Goal: Task Accomplishment & Management: Complete application form

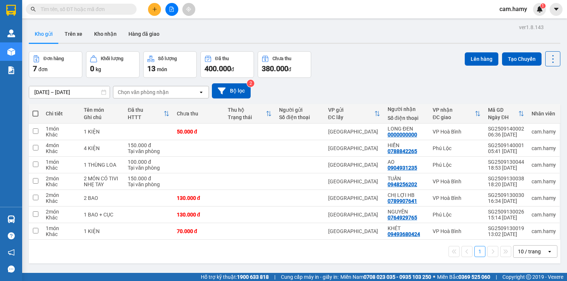
click at [518, 250] on div "10 / trang" at bounding box center [529, 251] width 23 height 7
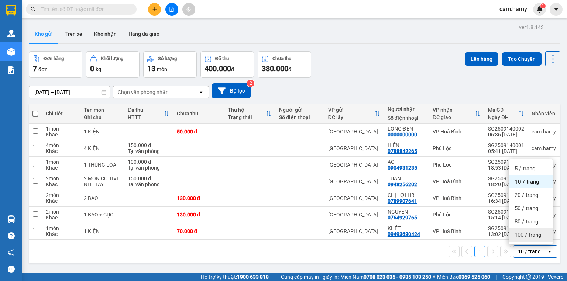
click at [524, 232] on span "100 / trang" at bounding box center [528, 234] width 27 height 7
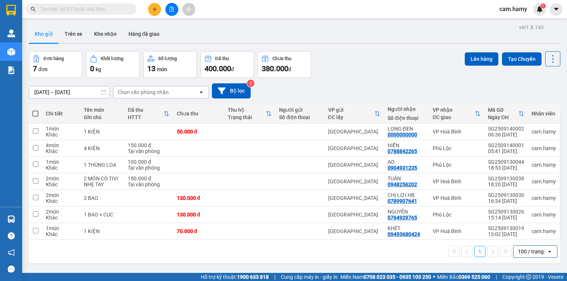
click at [536, 252] on div "100 / trang" at bounding box center [531, 251] width 26 height 7
click at [154, 10] on icon "plus" at bounding box center [154, 9] width 5 height 5
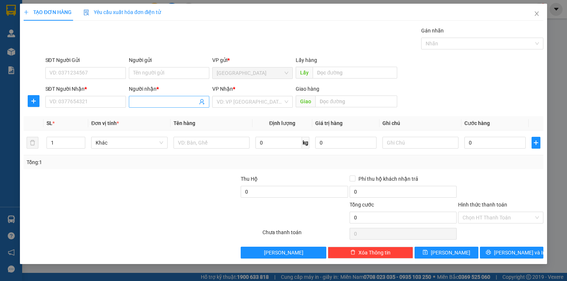
click at [145, 102] on input "Người nhận *" at bounding box center [165, 102] width 64 height 8
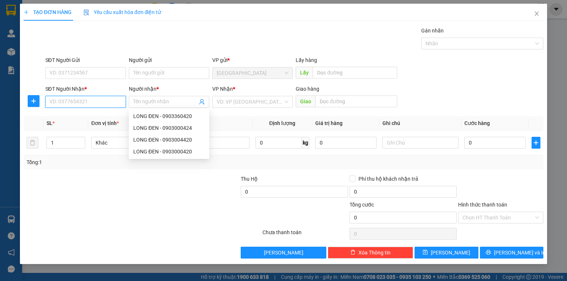
click at [109, 106] on input "SĐT Người Nhận *" at bounding box center [85, 102] width 80 height 12
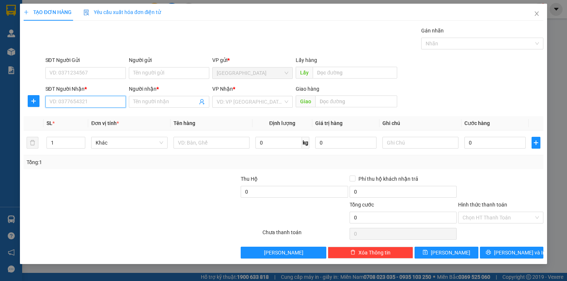
click at [109, 103] on input "SĐT Người Nhận *" at bounding box center [85, 102] width 80 height 12
click at [96, 114] on div "0858297499 - TRIỆU" at bounding box center [86, 116] width 72 height 8
type input "0858297499"
type input "TRIỆU"
type input "60.000"
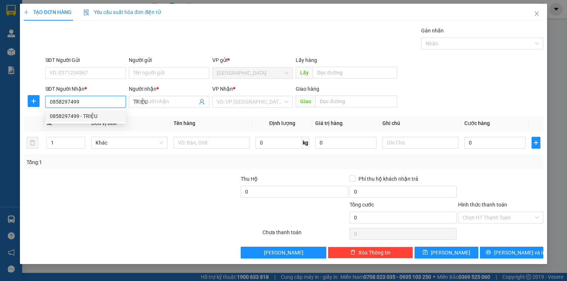
type input "60.000"
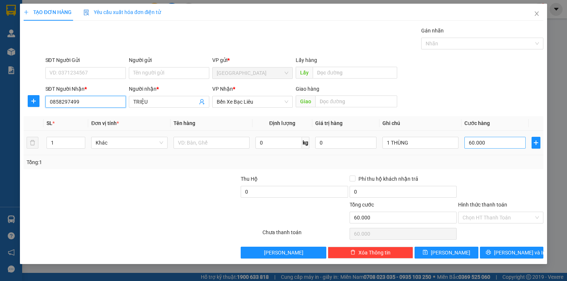
type input "0858297499"
click at [486, 143] on input "60.000" at bounding box center [494, 143] width 61 height 12
type input "0"
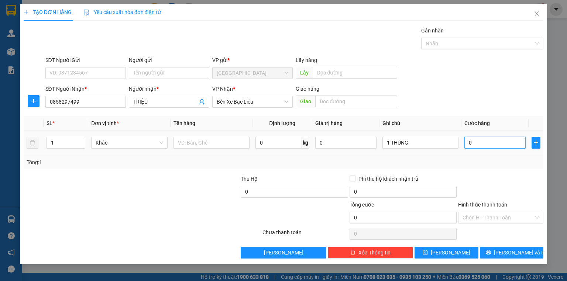
type input "5"
type input "05"
type input "50"
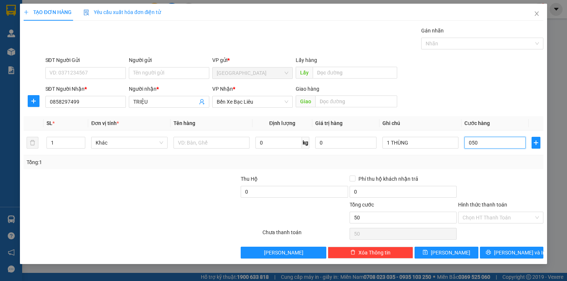
type input "050"
type input "50.000"
click at [476, 171] on div "Transit Pickup Surcharge Ids Transit Deliver Surcharge Ids Transit Deliver Surc…" at bounding box center [284, 143] width 520 height 232
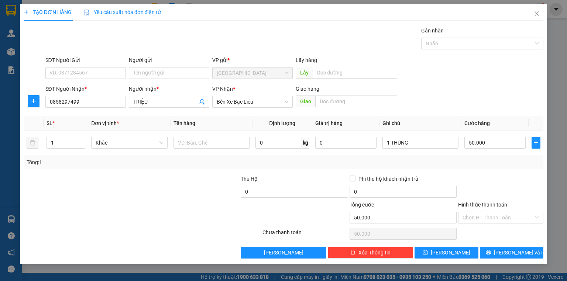
click at [480, 204] on label "Hình thức thanh toán" at bounding box center [482, 205] width 49 height 6
click at [480, 212] on input "Hình thức thanh toán" at bounding box center [498, 217] width 71 height 11
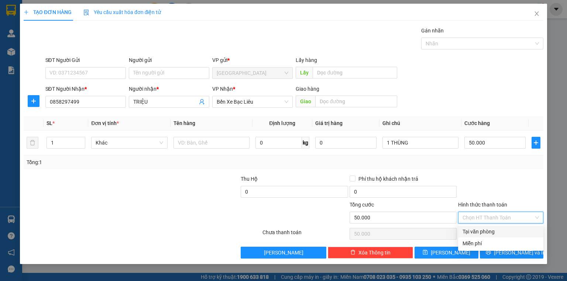
click at [487, 233] on div "Tại văn phòng" at bounding box center [501, 232] width 76 height 8
type input "0"
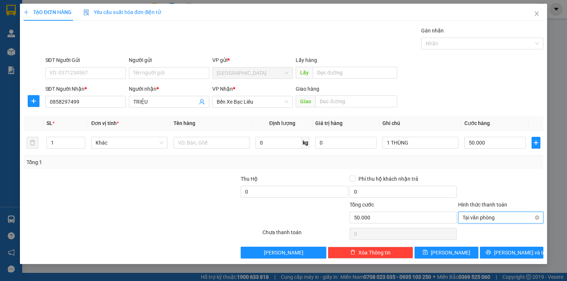
click at [486, 217] on span "Tại văn phòng" at bounding box center [501, 217] width 76 height 11
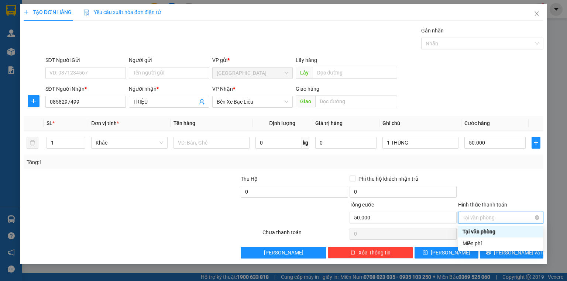
click at [485, 216] on span "Tại văn phòng" at bounding box center [501, 217] width 76 height 11
click at [484, 232] on div "Tại văn phòng" at bounding box center [501, 232] width 76 height 8
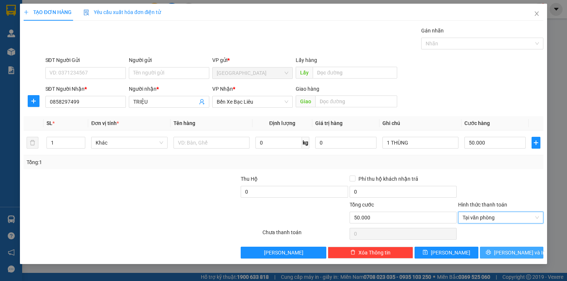
click at [496, 254] on button "[PERSON_NAME] và In" at bounding box center [512, 253] width 64 height 12
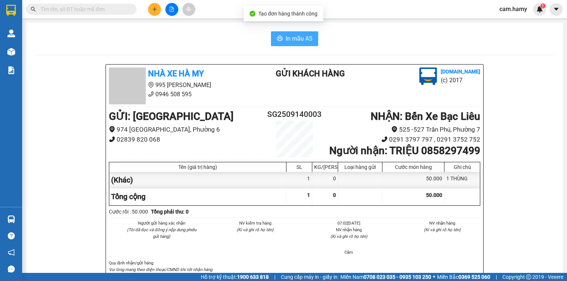
click at [295, 39] on span "In mẫu A5" at bounding box center [299, 38] width 27 height 9
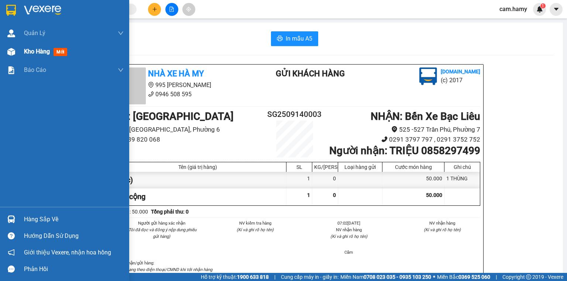
click at [37, 54] on span "Kho hàng" at bounding box center [37, 51] width 26 height 7
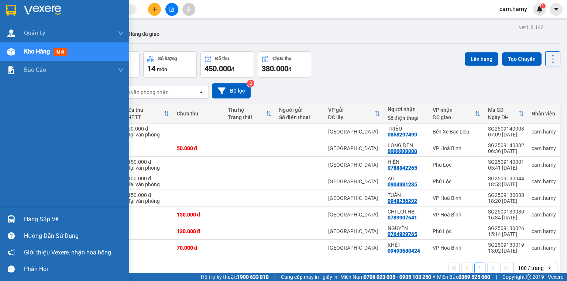
click at [24, 51] on span "Kho hàng" at bounding box center [37, 51] width 26 height 7
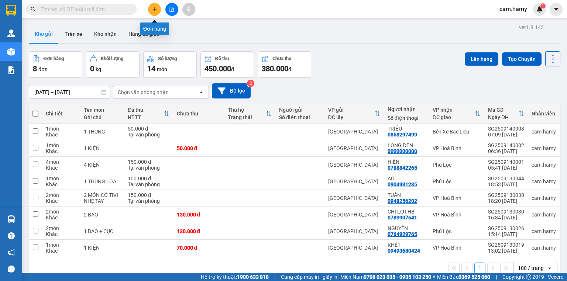
click at [152, 7] on icon "plus" at bounding box center [154, 9] width 5 height 5
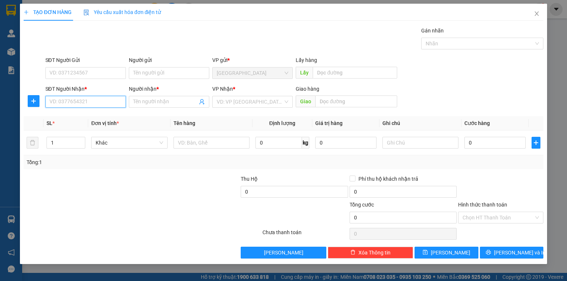
click at [50, 102] on input "SĐT Người Nhận *" at bounding box center [85, 102] width 80 height 12
type input "0975977029"
click at [68, 119] on div "0975977029 - XUÂN" at bounding box center [86, 116] width 72 height 8
type input "XUÂN"
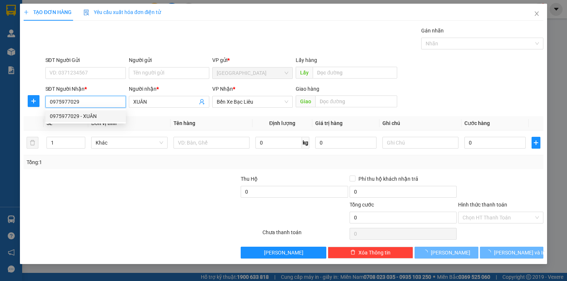
type input "40.000"
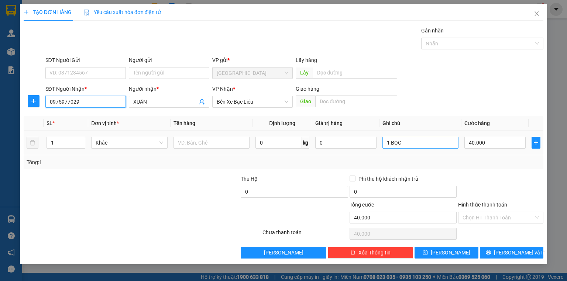
type input "0975977029"
click at [404, 140] on input "1 BỌC" at bounding box center [420, 143] width 76 height 12
type input "1 THÙNG"
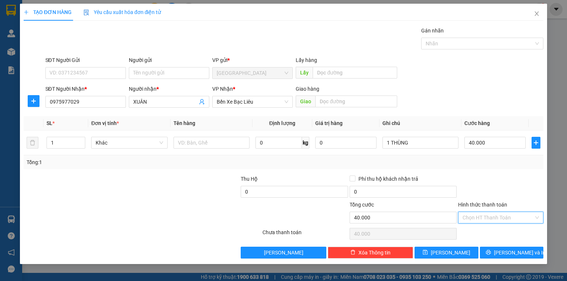
click at [486, 219] on input "Hình thức thanh toán" at bounding box center [498, 217] width 71 height 11
click at [483, 232] on div "Tại văn phòng" at bounding box center [501, 232] width 76 height 8
type input "0"
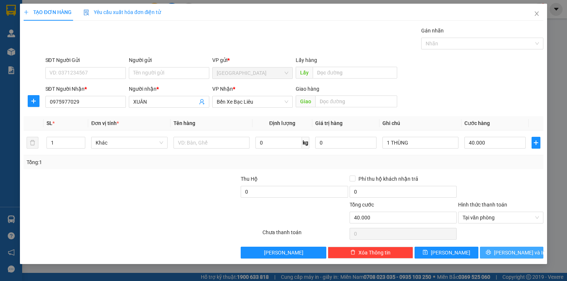
click at [494, 253] on button "[PERSON_NAME] và In" at bounding box center [512, 253] width 64 height 12
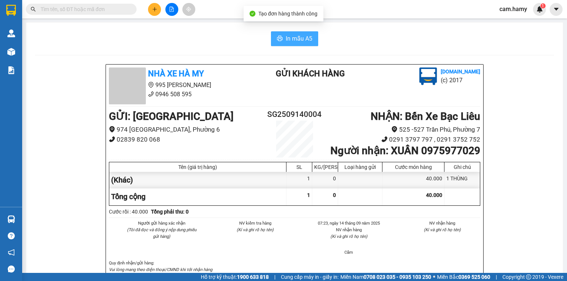
click at [286, 38] on span "In mẫu A5" at bounding box center [299, 38] width 27 height 9
click at [157, 11] on icon "plus" at bounding box center [154, 9] width 5 height 5
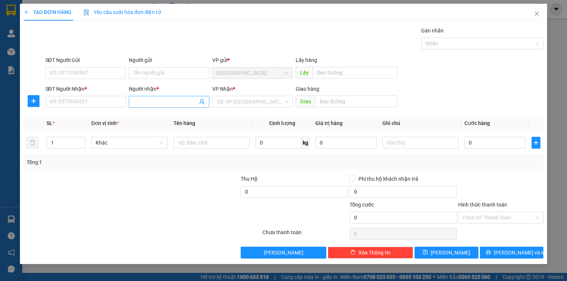
click at [145, 101] on input "Người nhận *" at bounding box center [165, 102] width 64 height 8
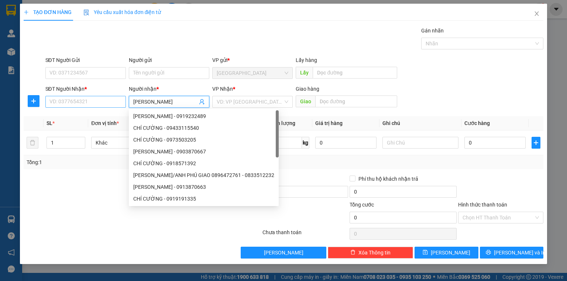
type input "[PERSON_NAME]"
click at [102, 104] on input "SĐT Người Nhận *" at bounding box center [85, 102] width 80 height 12
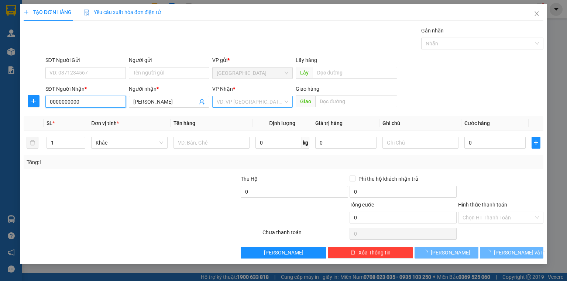
type input "0000000000"
click at [219, 101] on input "search" at bounding box center [250, 101] width 66 height 11
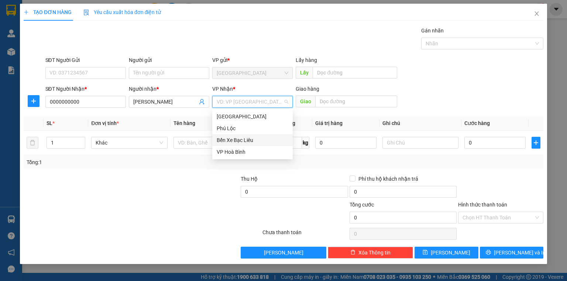
click at [235, 137] on div "Bến Xe Bạc Liêu" at bounding box center [253, 140] width 72 height 8
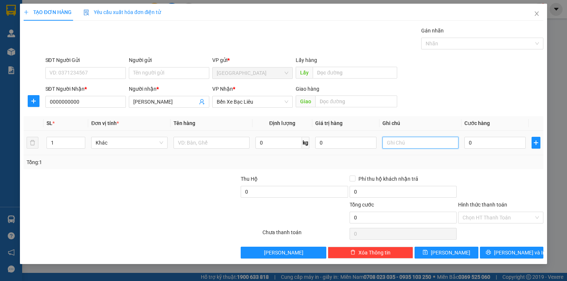
click at [397, 141] on input "text" at bounding box center [420, 143] width 76 height 12
type input "1 THÙNG A HƯNG THU TIỀN"
click at [485, 140] on input "0" at bounding box center [494, 143] width 61 height 12
click at [511, 250] on span "[PERSON_NAME] và In" at bounding box center [520, 253] width 52 height 8
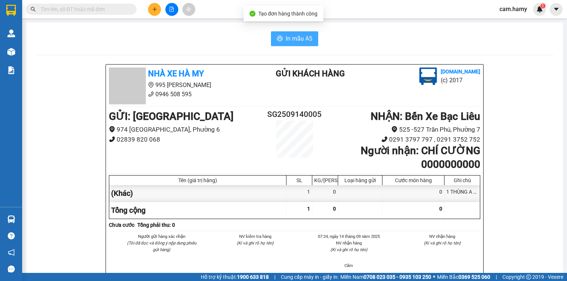
click at [297, 37] on span "In mẫu A5" at bounding box center [299, 38] width 27 height 9
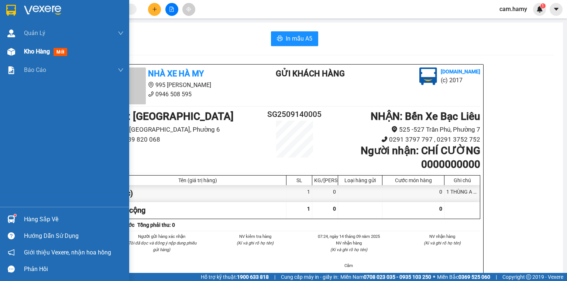
click at [33, 52] on span "Kho hàng" at bounding box center [37, 51] width 26 height 7
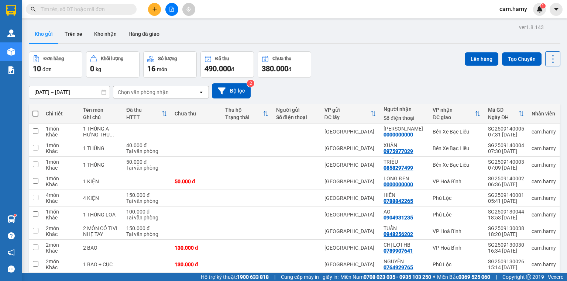
click at [45, 32] on button "Kho gửi" at bounding box center [44, 34] width 30 height 18
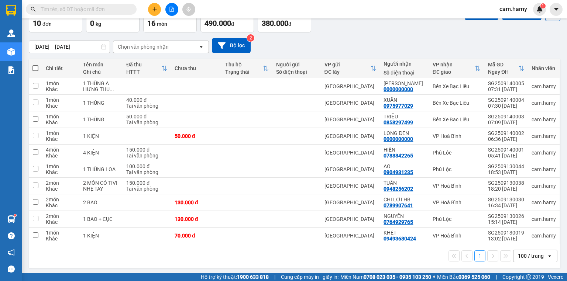
click at [34, 67] on span at bounding box center [35, 68] width 6 height 6
click at [35, 65] on input "checkbox" at bounding box center [35, 65] width 0 height 0
checkbox input "true"
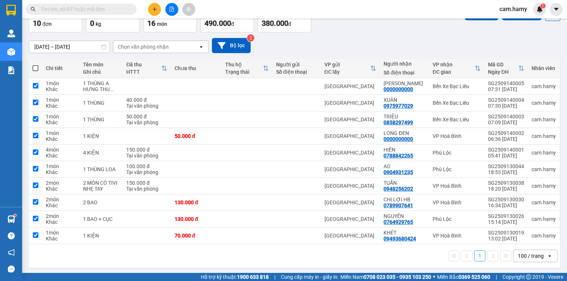
checkbox input "true"
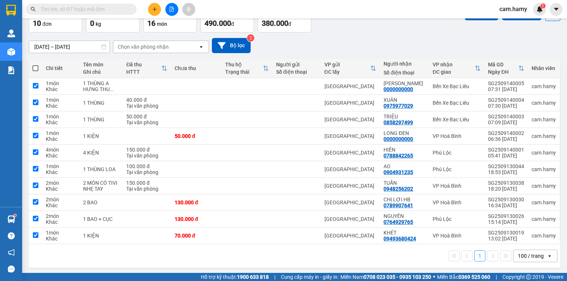
checkbox input "true"
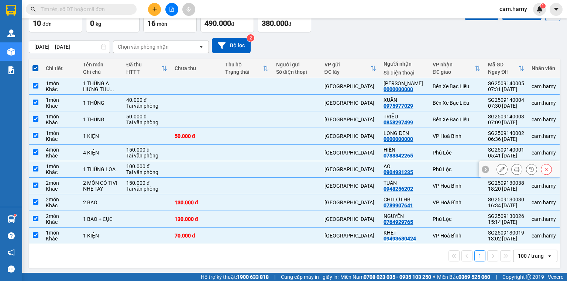
scroll to position [0, 0]
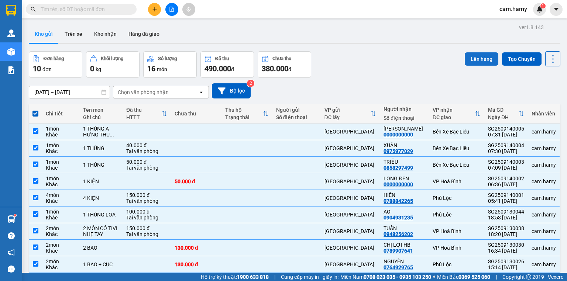
click at [479, 55] on button "Lên hàng" at bounding box center [482, 58] width 34 height 13
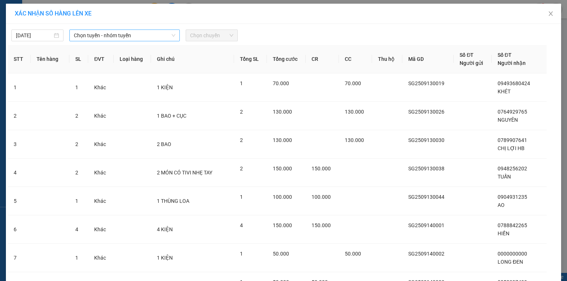
click at [115, 34] on span "Chọn tuyến - nhóm tuyến" at bounding box center [125, 35] width 102 height 11
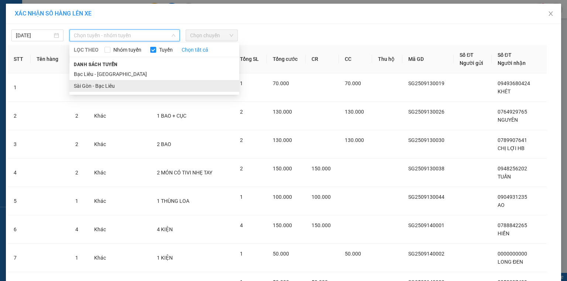
click at [111, 81] on li "Sài Gòn - Bạc Liêu" at bounding box center [154, 86] width 170 height 12
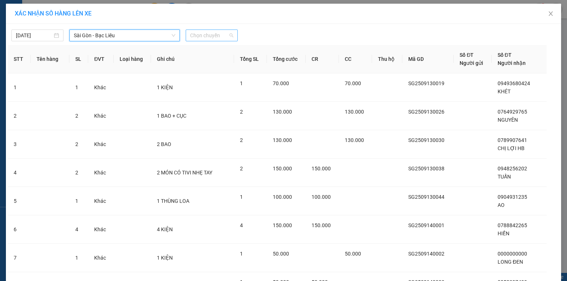
click at [201, 34] on span "Chọn chuyến" at bounding box center [211, 35] width 43 height 11
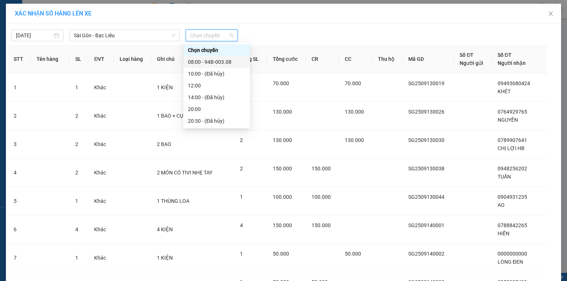
click at [222, 62] on div "08:00 - 94B-003.08" at bounding box center [217, 62] width 58 height 8
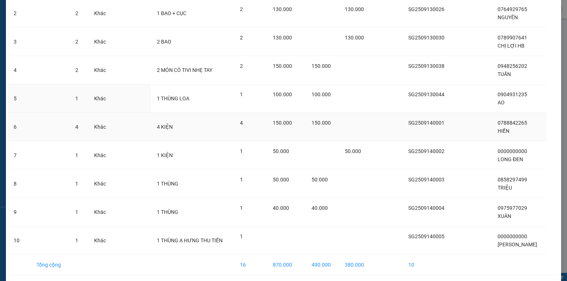
scroll to position [134, 0]
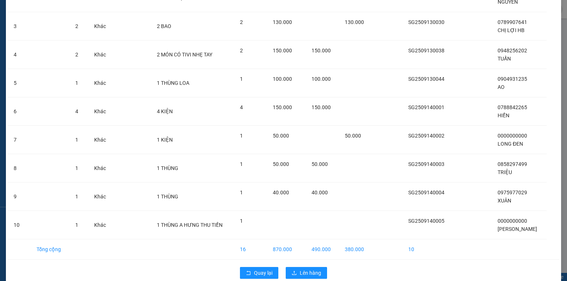
click at [308, 264] on div "Quay lại Lên hàng" at bounding box center [284, 273] width 552 height 19
click at [306, 269] on span "Lên hàng" at bounding box center [310, 273] width 21 height 8
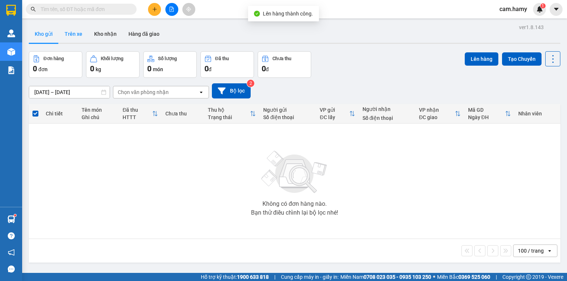
click at [75, 34] on button "Trên xe" at bounding box center [74, 34] width 30 height 18
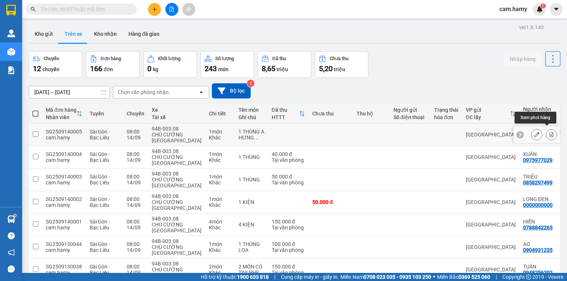
click at [546, 130] on button at bounding box center [551, 134] width 10 height 13
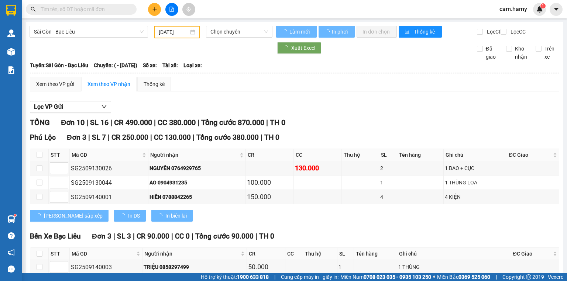
type input "[DATE]"
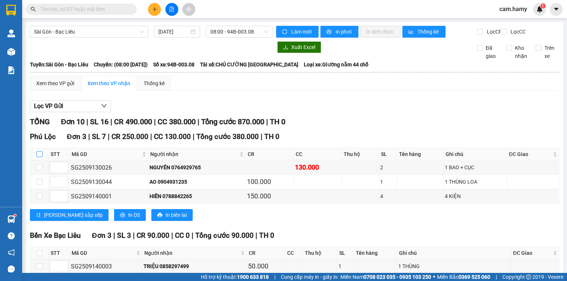
click at [40, 157] on input "checkbox" at bounding box center [40, 154] width 6 height 6
checkbox input "true"
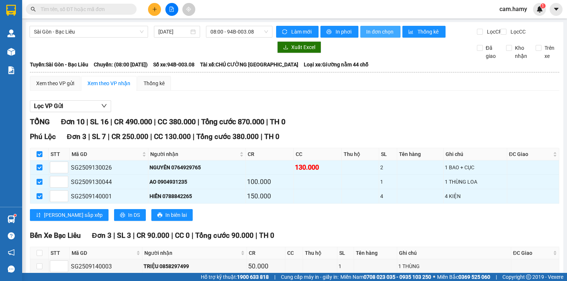
click at [378, 33] on span "In đơn chọn" at bounding box center [380, 32] width 28 height 8
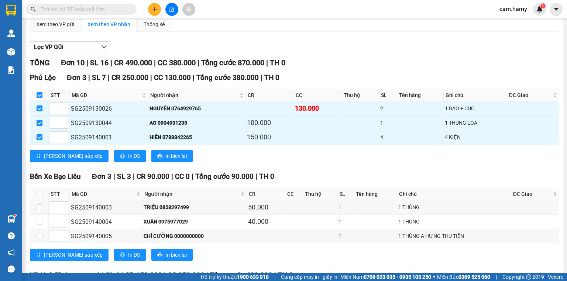
click at [40, 98] on input "checkbox" at bounding box center [40, 95] width 6 height 6
checkbox input "false"
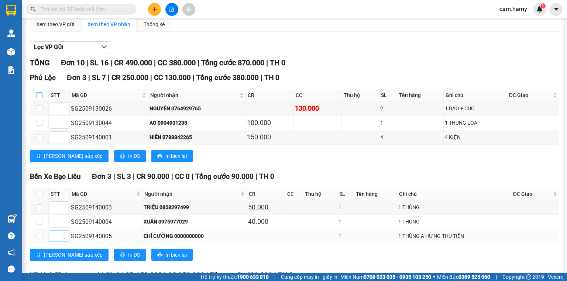
scroll to position [118, 0]
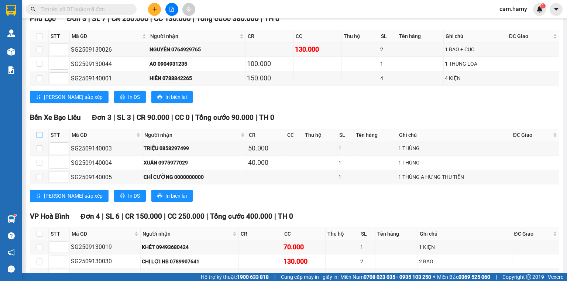
click at [40, 138] on input "checkbox" at bounding box center [40, 135] width 6 height 6
checkbox input "true"
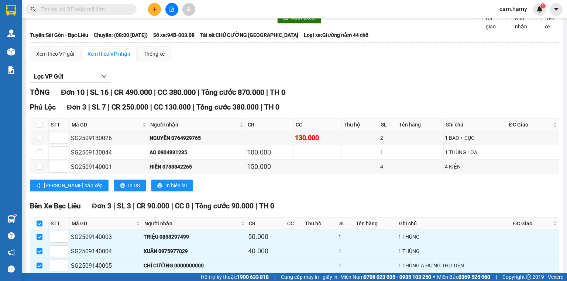
scroll to position [0, 0]
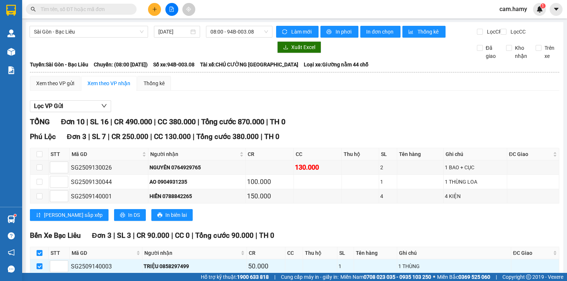
click at [155, 10] on icon "plus" at bounding box center [154, 9] width 5 height 5
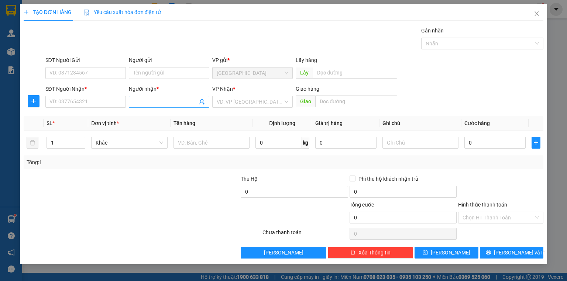
click at [149, 102] on input "Người nhận *" at bounding box center [165, 102] width 64 height 8
type input "SÂU"
click at [98, 102] on input "SĐT Người Nhận *" at bounding box center [85, 102] width 80 height 12
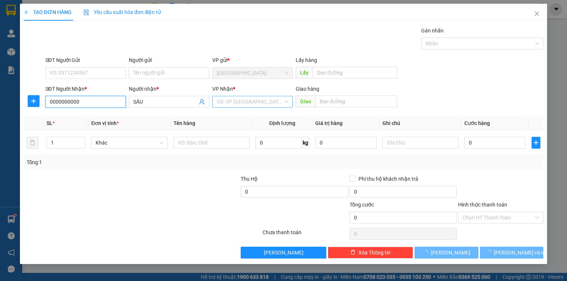
click at [216, 99] on div "VD: VP [GEOGRAPHIC_DATA]" at bounding box center [252, 102] width 80 height 12
type input "0000000000"
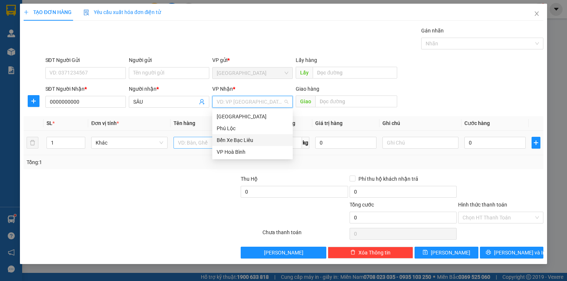
click at [241, 137] on div "Bến Xe Bạc Liêu" at bounding box center [253, 140] width 72 height 8
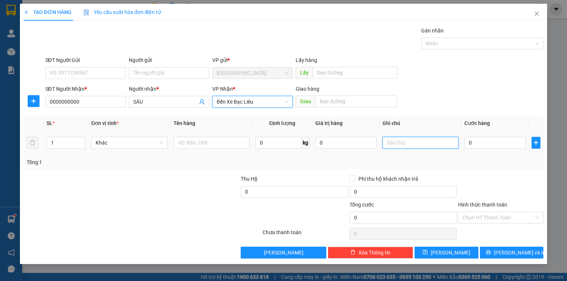
click at [390, 144] on input "text" at bounding box center [420, 143] width 76 height 12
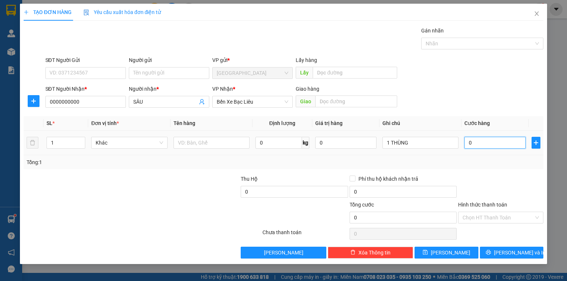
click at [487, 146] on input "0" at bounding box center [494, 143] width 61 height 12
click at [418, 141] on input "1 THÙNG" at bounding box center [420, 143] width 76 height 12
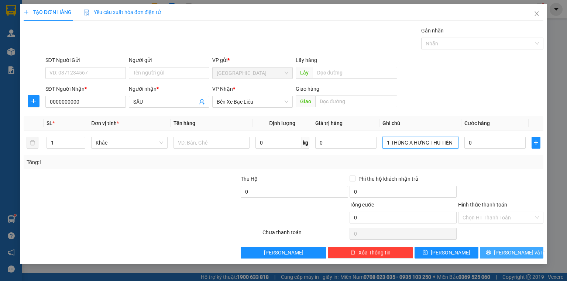
type input "1 THÙNG A HƯNG THU TIỀN"
click at [505, 254] on button "[PERSON_NAME] và In" at bounding box center [512, 253] width 64 height 12
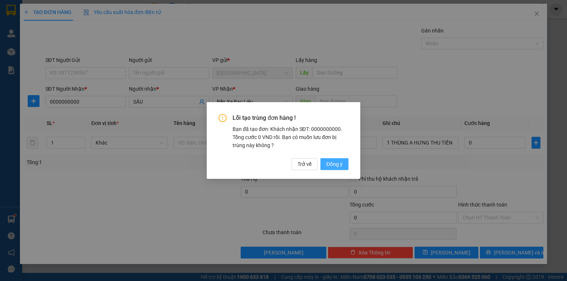
click at [332, 162] on span "Đồng ý" at bounding box center [334, 164] width 16 height 8
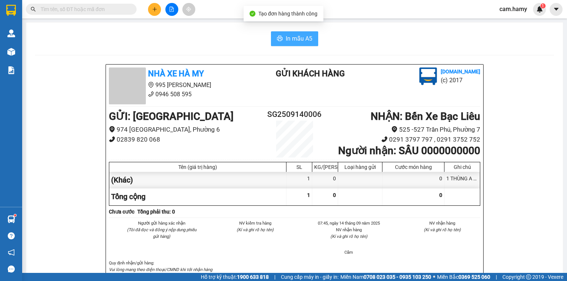
click at [286, 38] on span "In mẫu A5" at bounding box center [299, 38] width 27 height 9
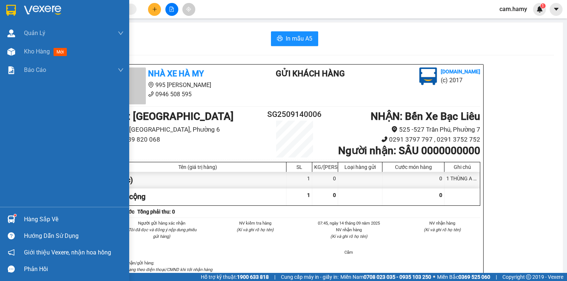
drag, startPoint x: 18, startPoint y: 50, endPoint x: 45, endPoint y: 85, distance: 43.7
click at [18, 50] on div "Kho hàng mới" at bounding box center [64, 51] width 129 height 18
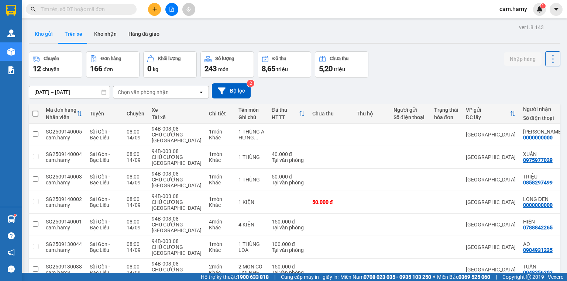
click at [46, 35] on button "Kho gửi" at bounding box center [44, 34] width 30 height 18
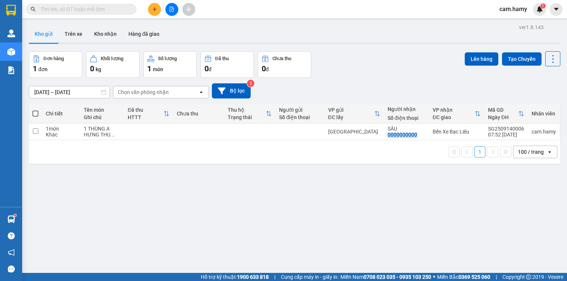
click at [37, 112] on span at bounding box center [35, 114] width 6 height 6
click at [35, 110] on input "checkbox" at bounding box center [35, 110] width 0 height 0
checkbox input "true"
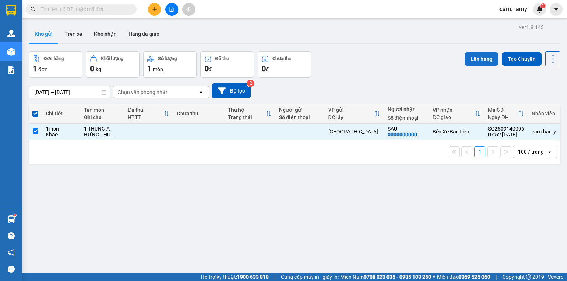
click at [474, 57] on button "Lên hàng" at bounding box center [482, 58] width 34 height 13
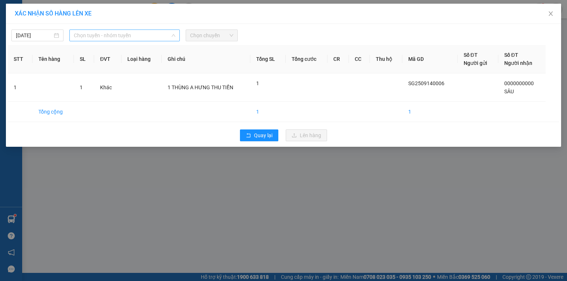
click at [124, 34] on span "Chọn tuyến - nhóm tuyến" at bounding box center [125, 35] width 102 height 11
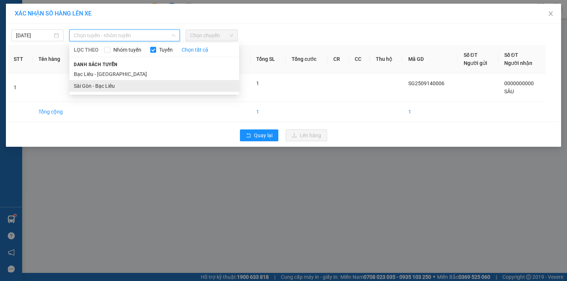
click at [117, 86] on li "Sài Gòn - Bạc Liêu" at bounding box center [154, 86] width 170 height 12
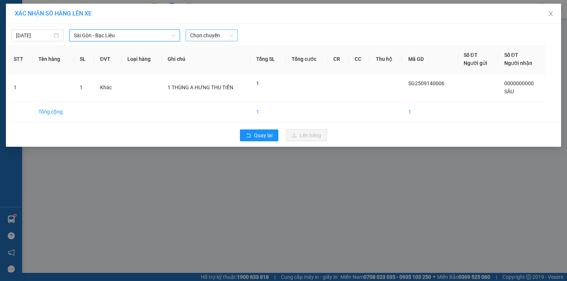
click at [208, 35] on span "Chọn chuyến" at bounding box center [211, 35] width 43 height 11
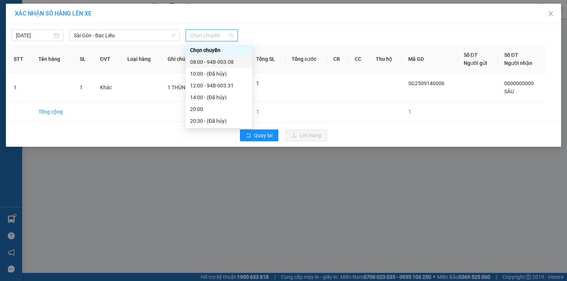
click at [229, 65] on div "08:00 - 94B-003.08" at bounding box center [219, 62] width 58 height 8
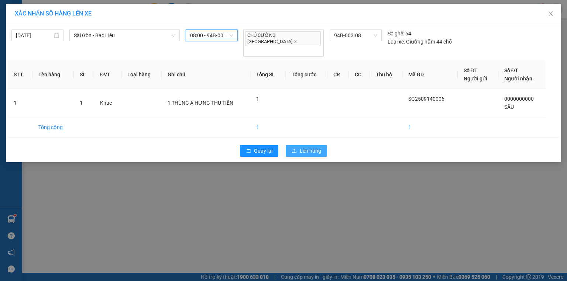
click at [310, 147] on span "Lên hàng" at bounding box center [310, 151] width 21 height 8
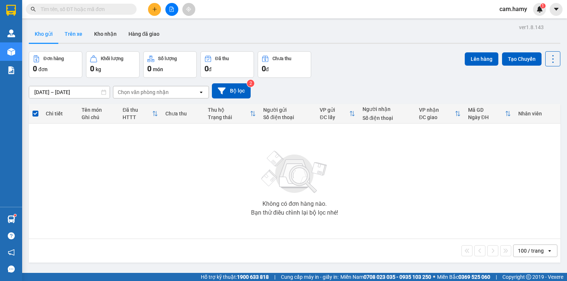
click at [74, 34] on button "Trên xe" at bounding box center [74, 34] width 30 height 18
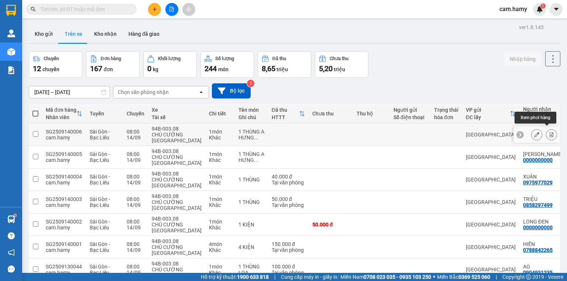
click at [549, 132] on icon at bounding box center [551, 134] width 5 height 5
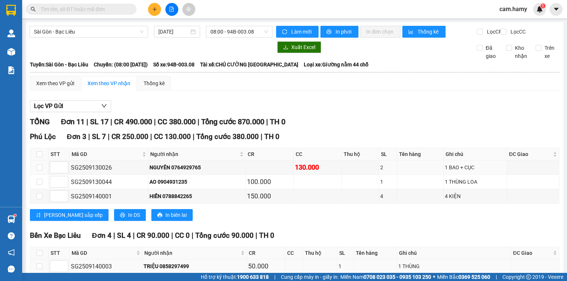
scroll to position [89, 0]
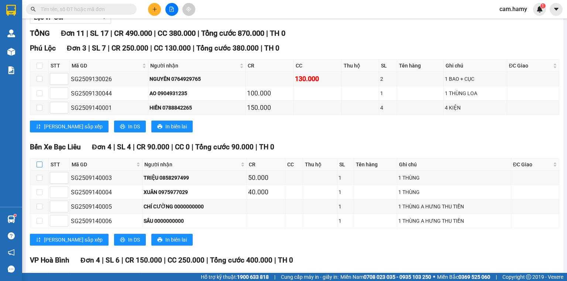
click at [40, 168] on input "checkbox" at bounding box center [40, 165] width 6 height 6
checkbox input "true"
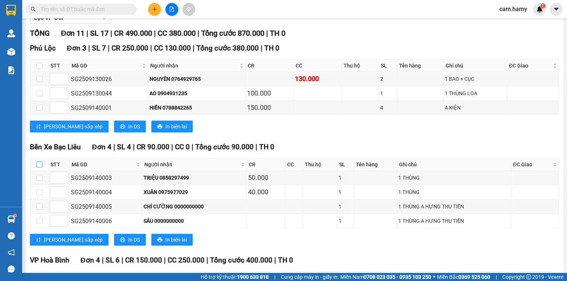
checkbox input "true"
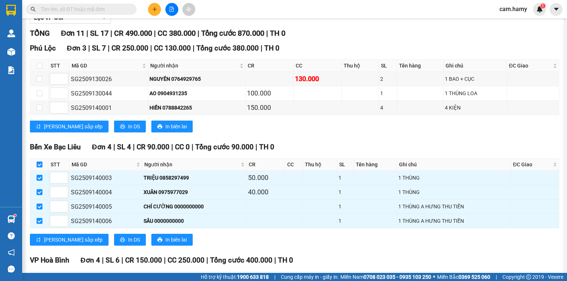
scroll to position [0, 0]
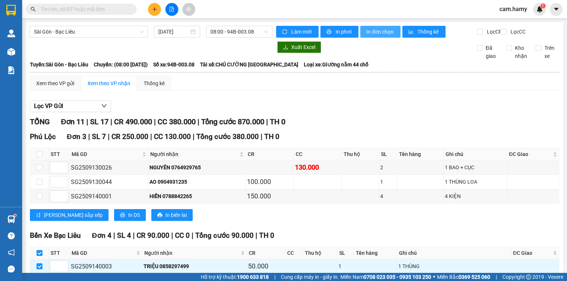
click at [370, 28] on span "In đơn chọn" at bounding box center [380, 32] width 28 height 8
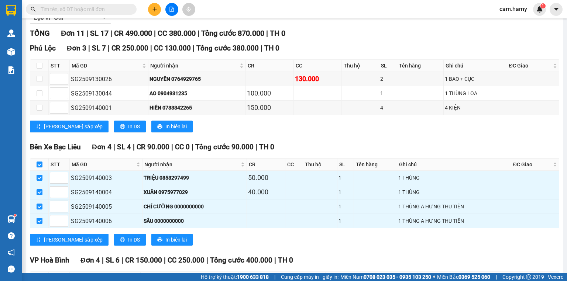
click at [40, 168] on input "checkbox" at bounding box center [40, 165] width 6 height 6
checkbox input "false"
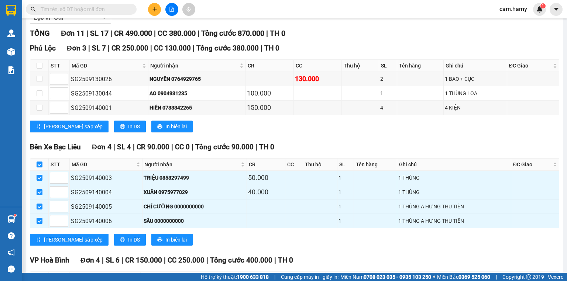
checkbox input "false"
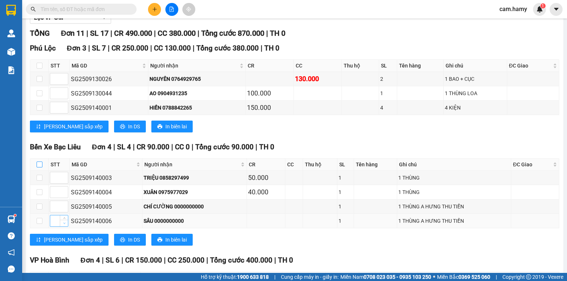
scroll to position [198, 0]
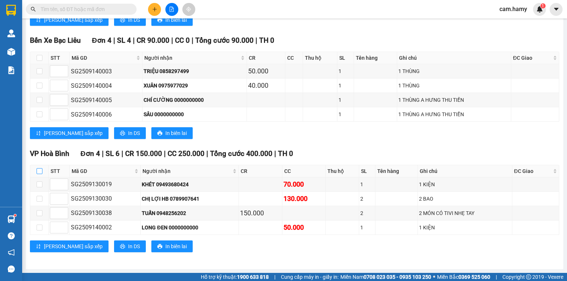
click at [38, 174] on input "checkbox" at bounding box center [40, 171] width 6 height 6
checkbox input "true"
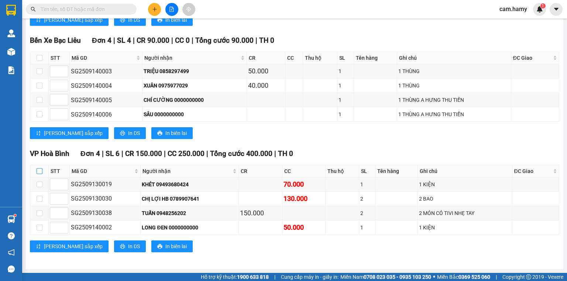
checkbox input "true"
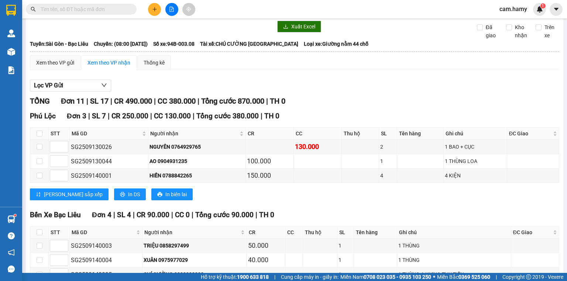
scroll to position [0, 0]
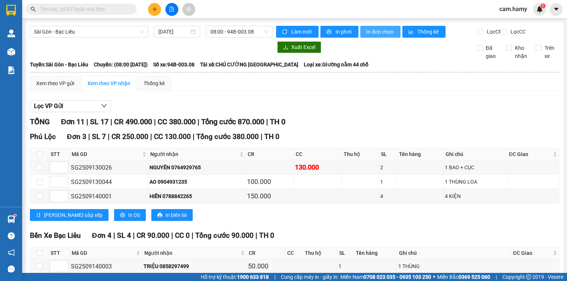
click at [377, 31] on span "In đơn chọn" at bounding box center [380, 32] width 28 height 8
click at [154, 10] on icon "plus" at bounding box center [154, 9] width 5 height 5
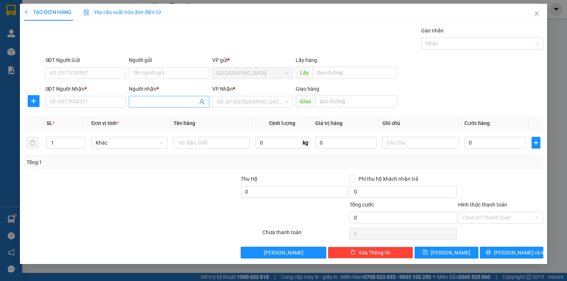
click at [157, 101] on input "Người nhận *" at bounding box center [165, 102] width 64 height 8
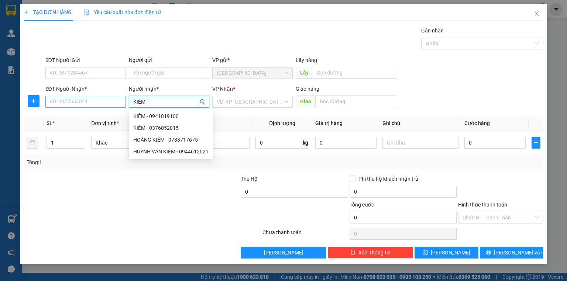
type input "KIẾM"
click at [111, 102] on input "SĐT Người Nhận *" at bounding box center [85, 102] width 80 height 12
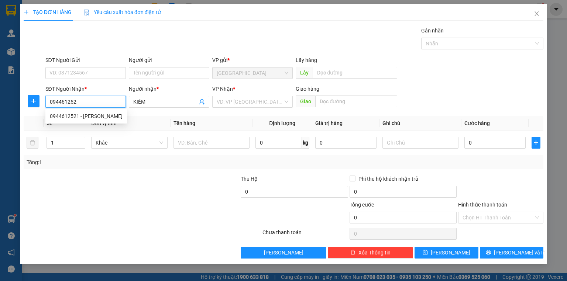
type input "0944612521"
click at [106, 118] on div "0944612521 - [PERSON_NAME]" at bounding box center [86, 116] width 73 height 8
type input "[PERSON_NAME]"
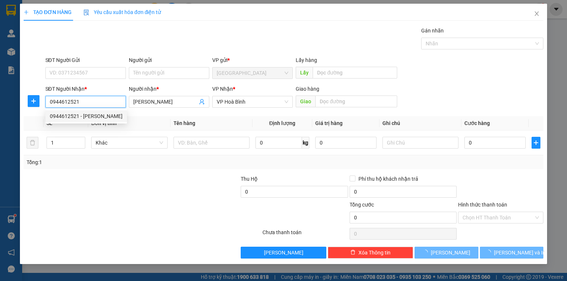
type input "80.000"
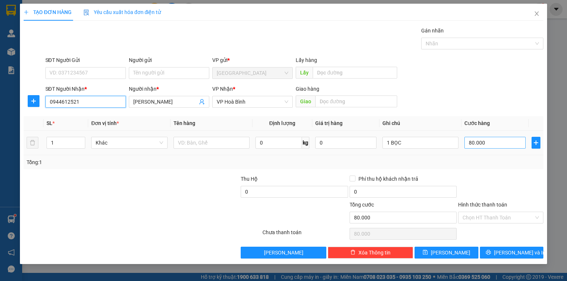
type input "0944612521"
click at [486, 144] on input "80.000" at bounding box center [494, 143] width 61 height 12
type input "0"
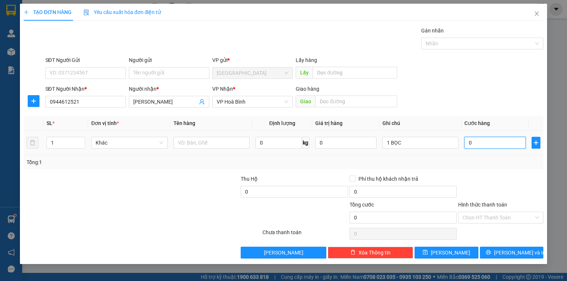
type input "3"
type input "030"
type input "30"
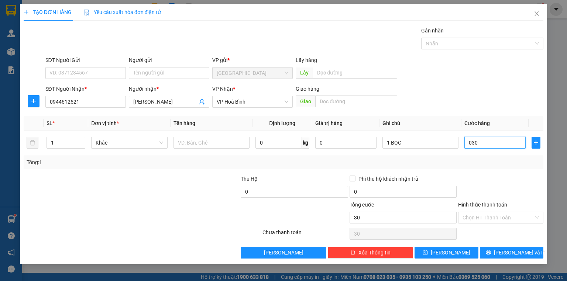
type input "030"
type input "30.000"
click at [488, 187] on div at bounding box center [500, 188] width 87 height 26
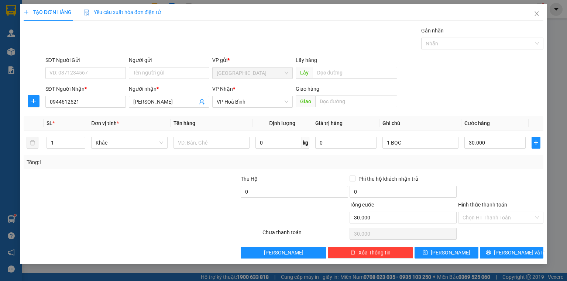
click at [484, 204] on label "Hình thức thanh toán" at bounding box center [482, 205] width 49 height 6
click at [484, 212] on input "Hình thức thanh toán" at bounding box center [498, 217] width 71 height 11
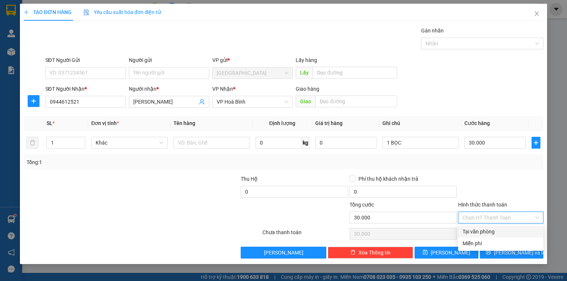
click at [487, 231] on div "Tại văn phòng" at bounding box center [501, 232] width 76 height 8
type input "0"
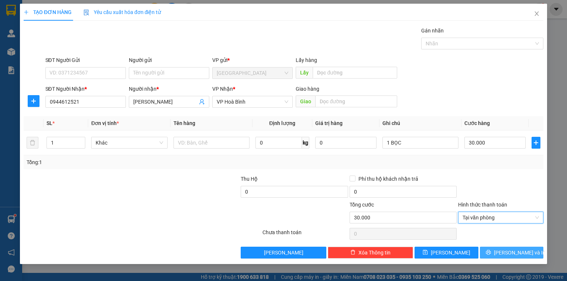
click at [504, 252] on button "[PERSON_NAME] và In" at bounding box center [512, 253] width 64 height 12
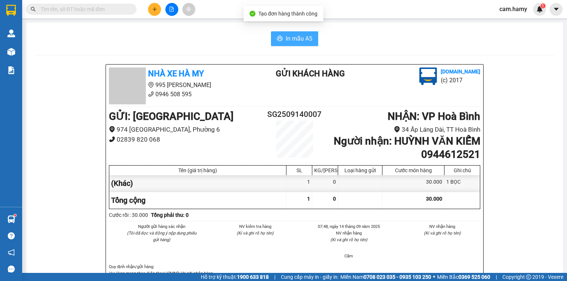
click at [296, 37] on span "In mẫu A5" at bounding box center [299, 38] width 27 height 9
